Goal: Navigation & Orientation: Understand site structure

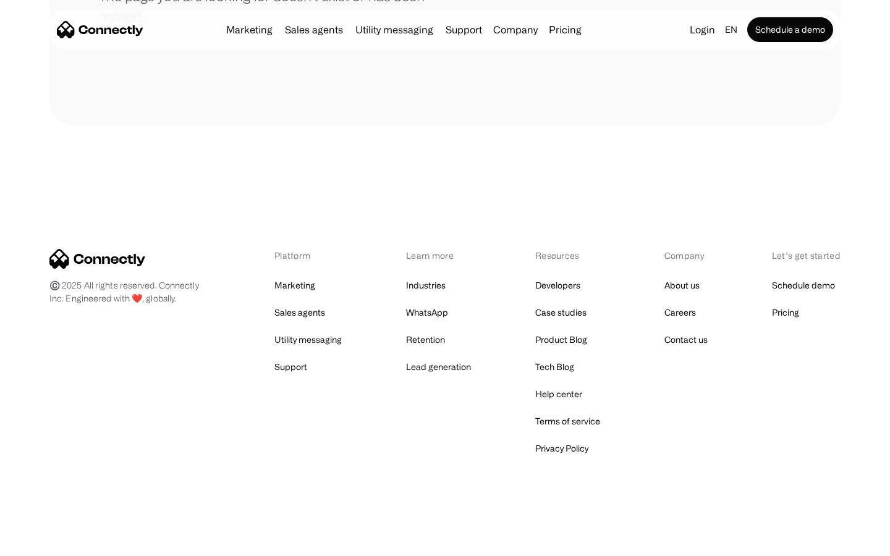
scroll to position [226, 0]
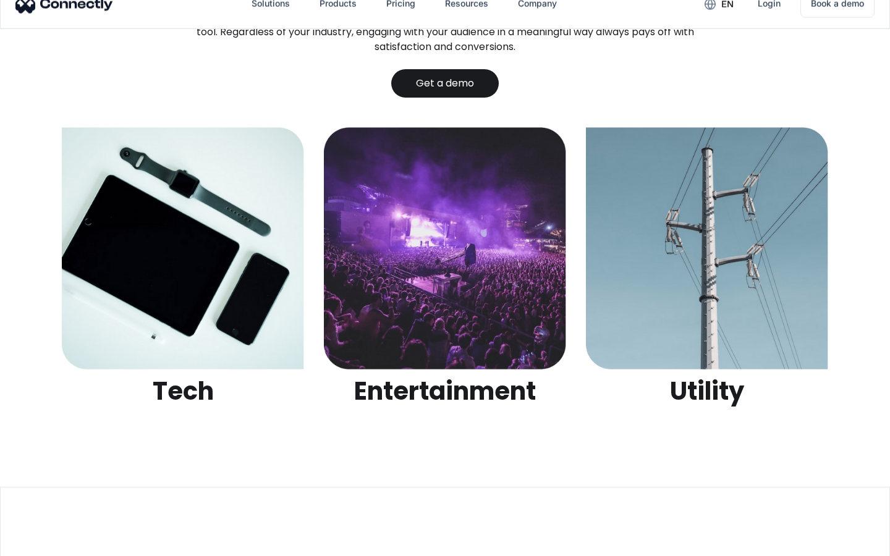
scroll to position [3898, 0]
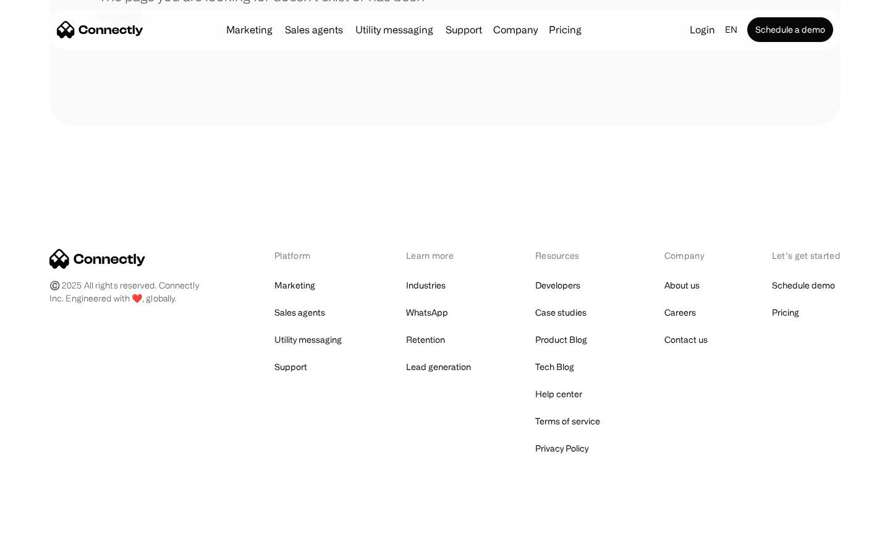
scroll to position [226, 0]
